Goal: Task Accomplishment & Management: Manage account settings

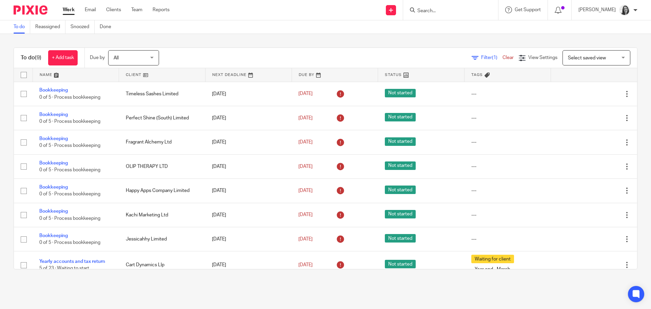
scroll to position [38, 0]
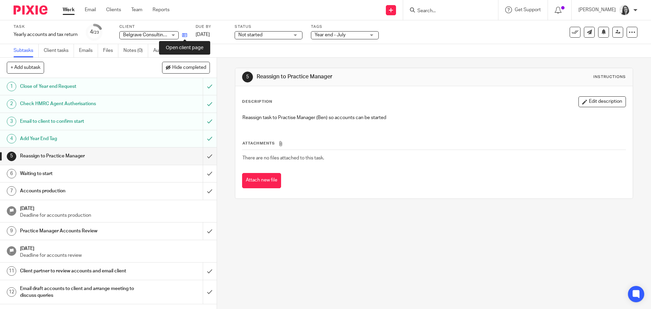
click at [185, 35] on icon at bounding box center [184, 35] width 5 height 5
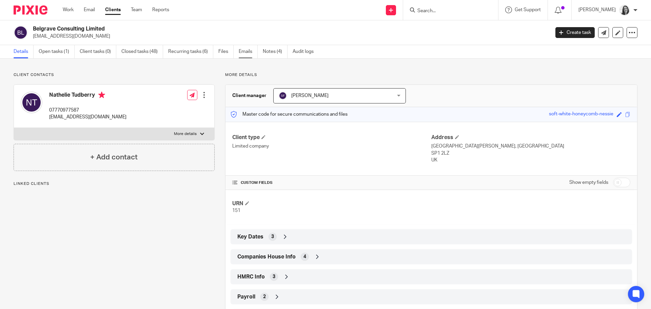
click at [242, 47] on link "Emails" at bounding box center [248, 51] width 19 height 13
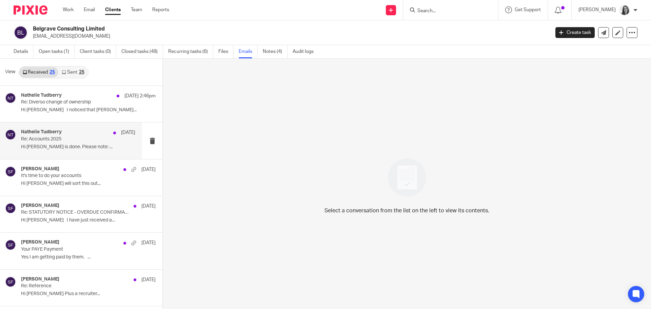
click at [73, 157] on div "Nathelie Tudberry 6 Aug Re: Accounts 2025 Hi Sarah Xero is done. Please note: .…" at bounding box center [71, 140] width 142 height 36
